Goal: Task Accomplishment & Management: Complete application form

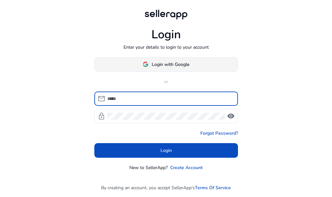
click at [193, 59] on span at bounding box center [166, 64] width 143 height 16
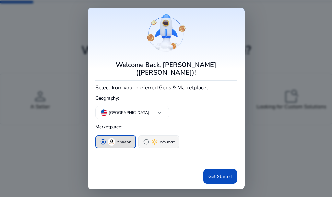
click at [145, 139] on span "radio_button_unchecked" at bounding box center [146, 142] width 6 height 6
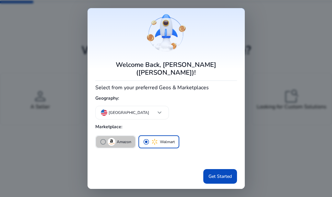
click at [113, 138] on img "button" at bounding box center [112, 142] width 8 height 8
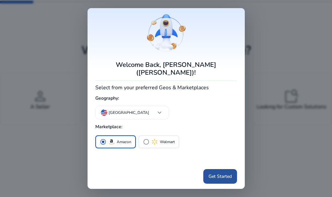
click at [218, 177] on span at bounding box center [221, 177] width 34 height 16
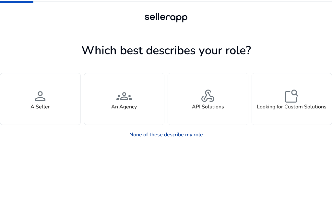
click at [176, 138] on link "None of these describe my role" at bounding box center [166, 134] width 84 height 13
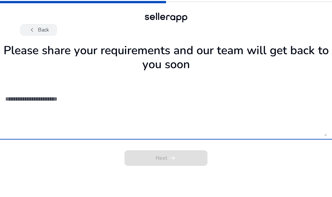
click at [37, 26] on button "chevron_left Back" at bounding box center [38, 30] width 37 height 12
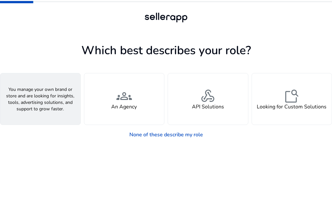
click at [42, 104] on h4 "A Seller" at bounding box center [40, 107] width 19 height 6
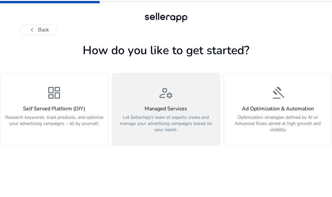
click at [143, 106] on h4 "Managed Services" at bounding box center [166, 109] width 100 height 6
